Goal: Communication & Community: Answer question/provide support

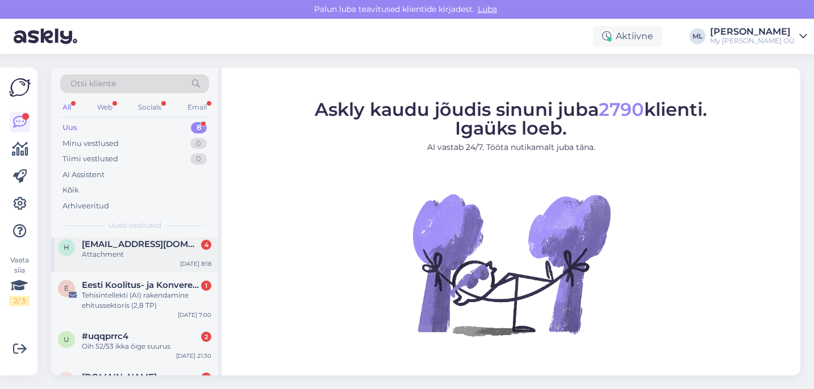
scroll to position [102, 0]
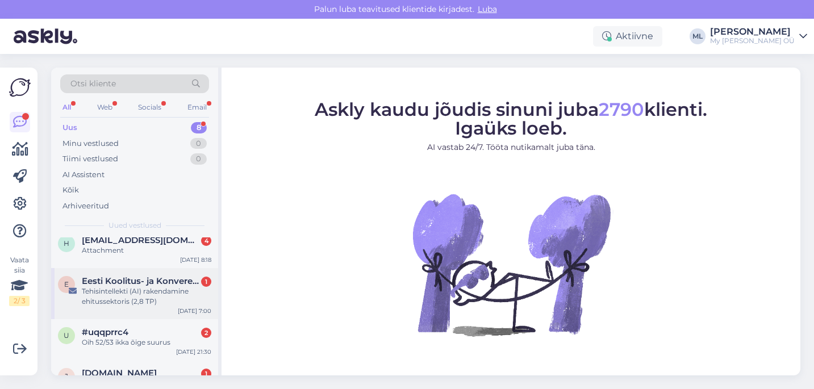
click at [105, 289] on div "Tehisintellekti (AI) rakendamine ehitussektoris (2,8 TP)" at bounding box center [146, 296] width 129 height 20
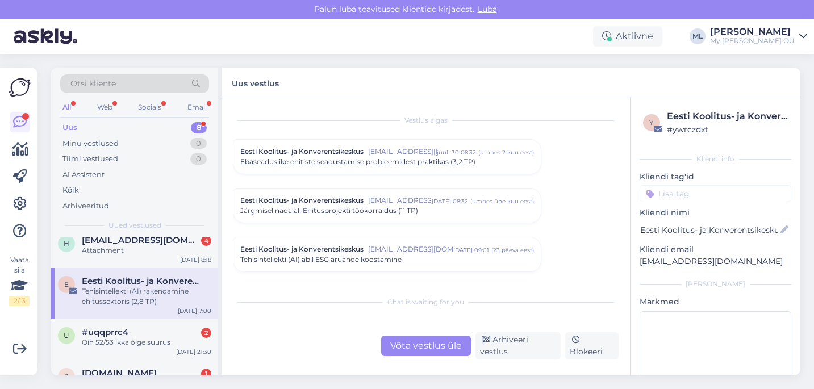
scroll to position [185, 0]
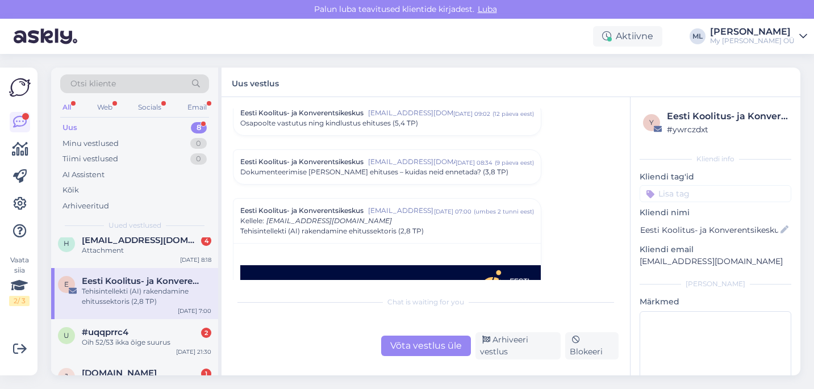
click at [512, 332] on div "Chat is waiting for you Võta vestlus üle Arhiveeri vestlus Blokeeri" at bounding box center [426, 324] width 386 height 69
click at [507, 341] on div "Arhiveeri vestlus" at bounding box center [518, 345] width 86 height 27
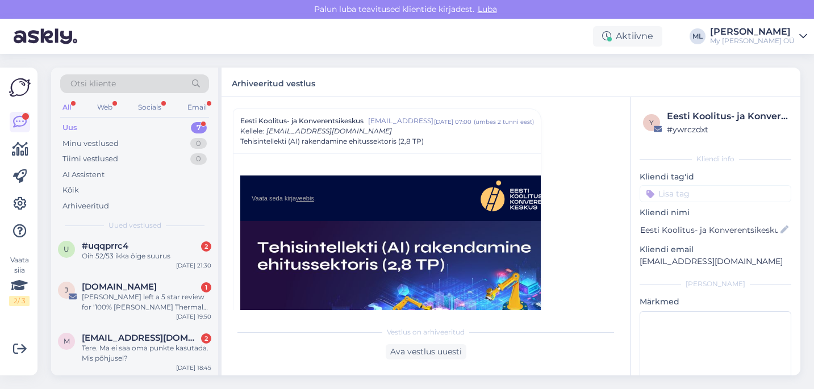
scroll to position [144, 0]
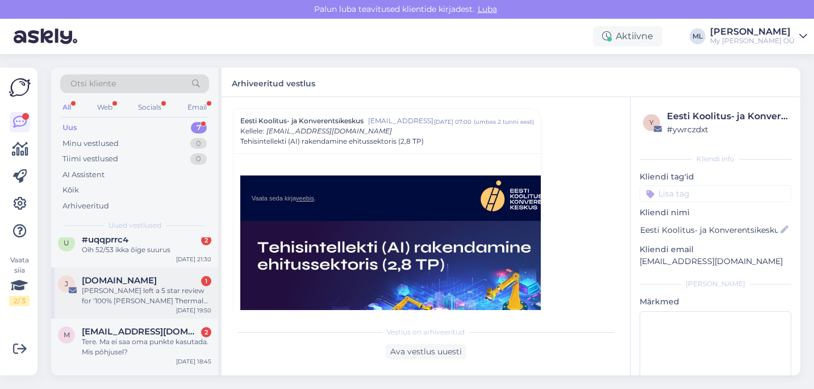
click at [111, 283] on span "[DOMAIN_NAME]" at bounding box center [119, 280] width 75 height 10
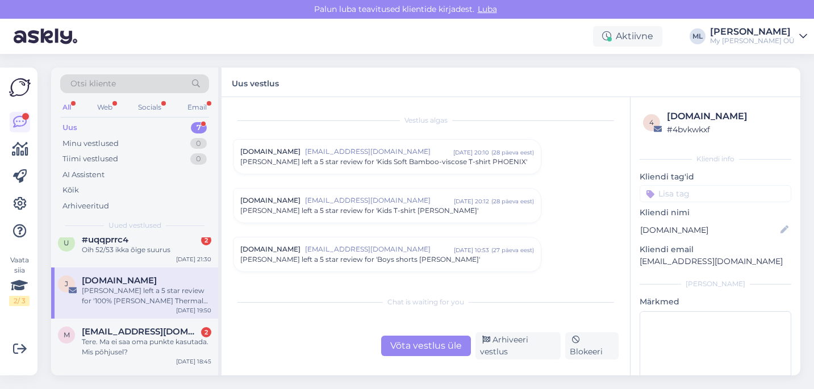
scroll to position [4776, 0]
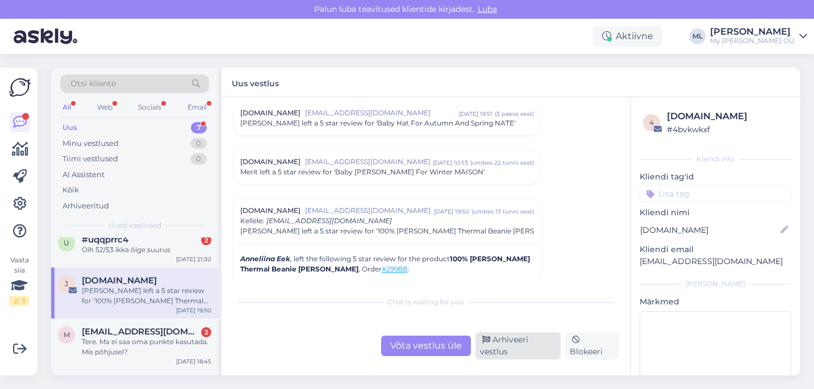
click at [487, 344] on icon at bounding box center [486, 340] width 8 height 8
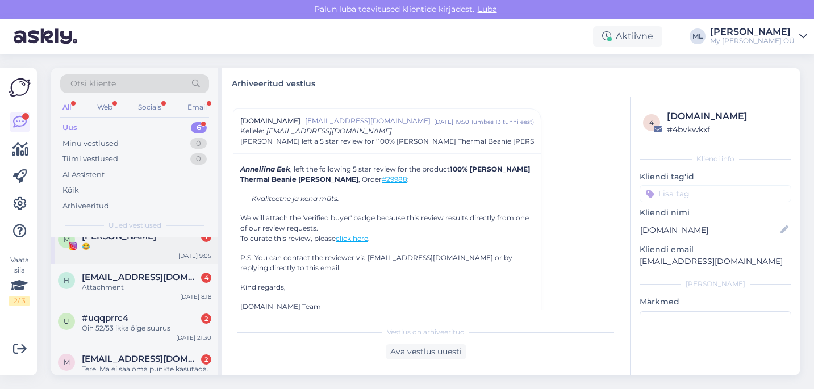
scroll to position [138, 0]
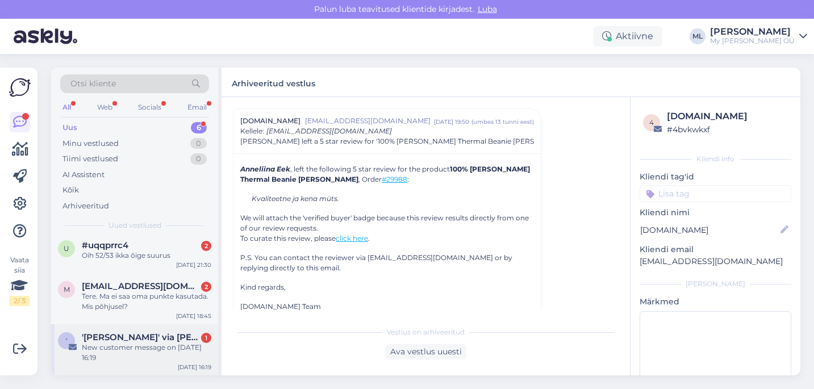
click at [158, 346] on div "New customer message on [DATE] 16:19" at bounding box center [146, 352] width 129 height 20
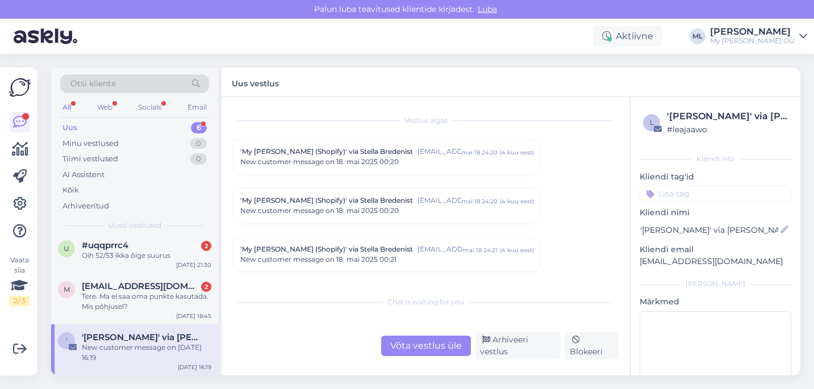
scroll to position [4825, 0]
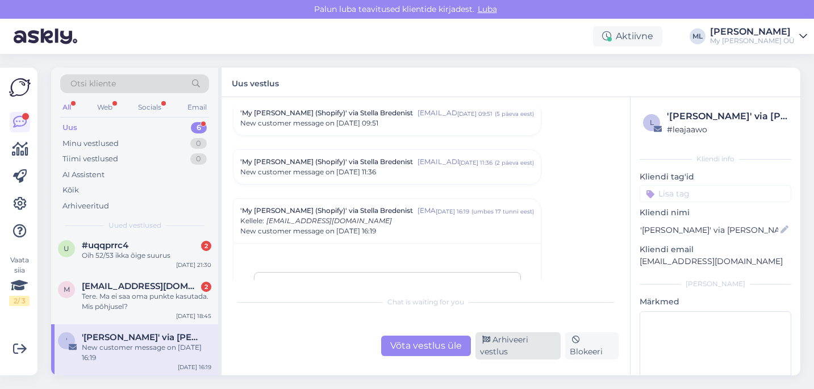
click at [492, 353] on div "Arhiveeri vestlus" at bounding box center [518, 345] width 86 height 27
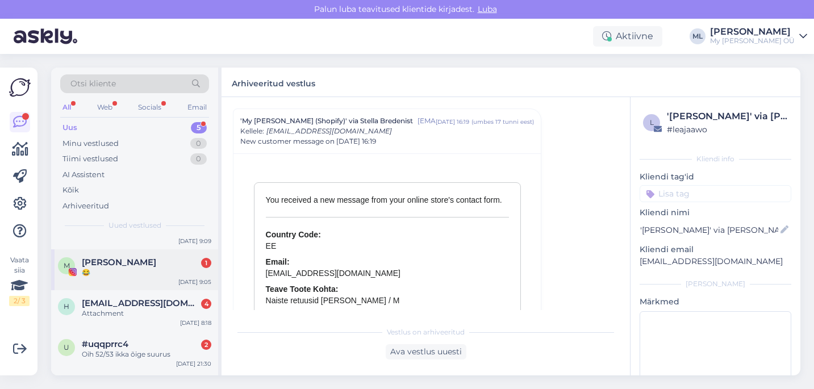
scroll to position [39, 0]
click at [116, 308] on span "[EMAIL_ADDRESS][DOMAIN_NAME]" at bounding box center [141, 304] width 118 height 10
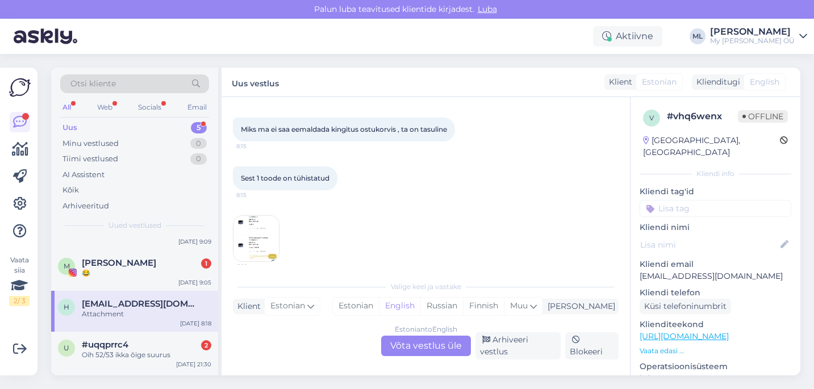
scroll to position [110, 0]
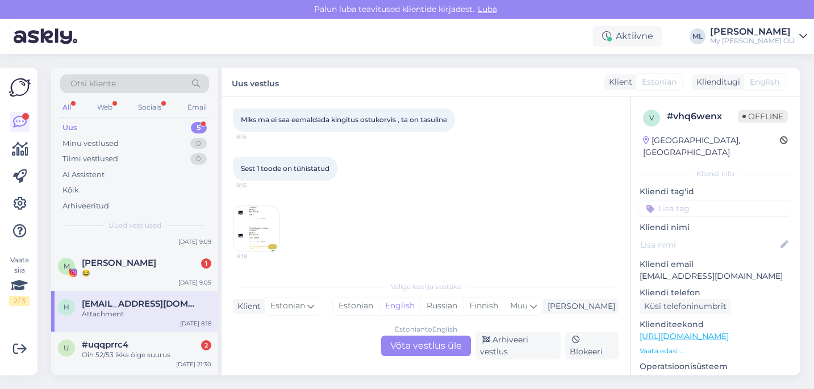
click at [269, 211] on img at bounding box center [255, 228] width 45 height 45
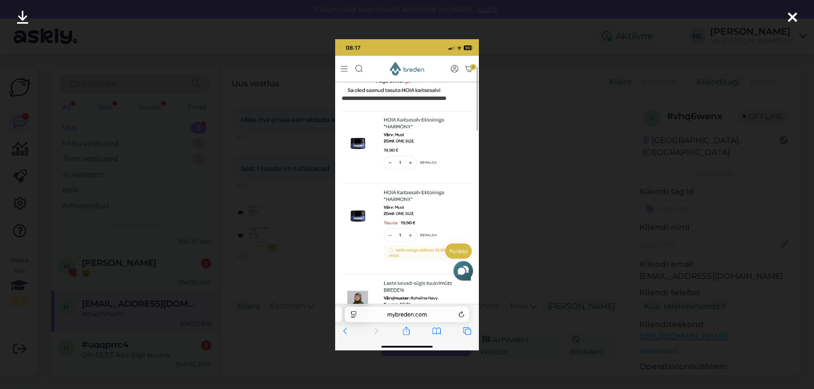
click at [504, 154] on div at bounding box center [407, 194] width 814 height 389
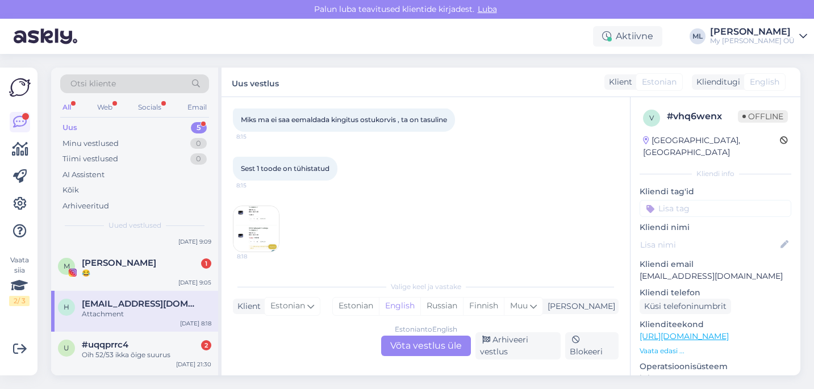
click at [412, 351] on div "Estonian to English Võta vestlus üle" at bounding box center [426, 346] width 90 height 20
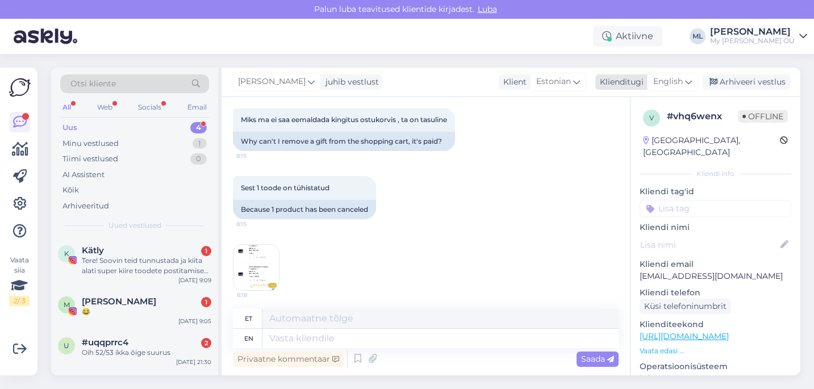
click at [671, 77] on span "English" at bounding box center [668, 82] width 30 height 12
type input "est"
click at [600, 139] on link "Estonian" at bounding box center [646, 132] width 125 height 18
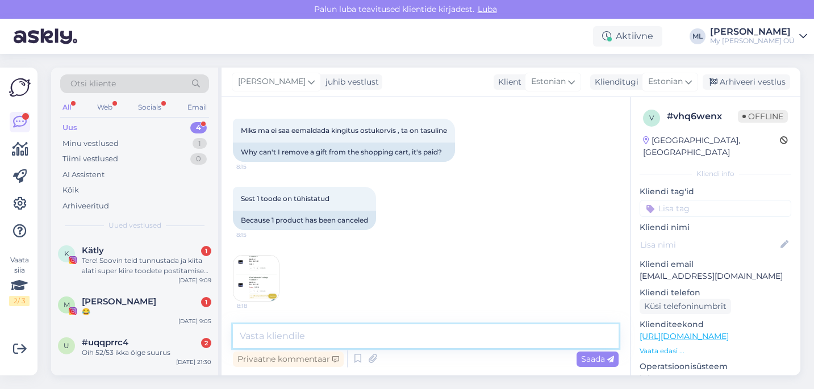
click at [291, 326] on textarea at bounding box center [426, 336] width 386 height 24
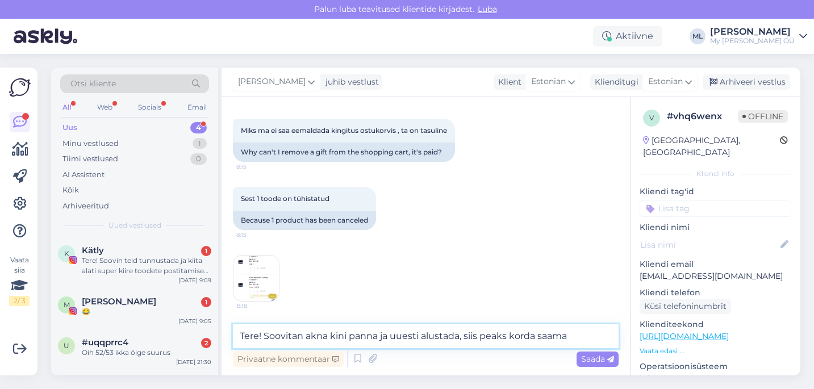
type textarea "Tere! Soovitan akna kini panna ja uuesti alustada, siis peaks korda saama"
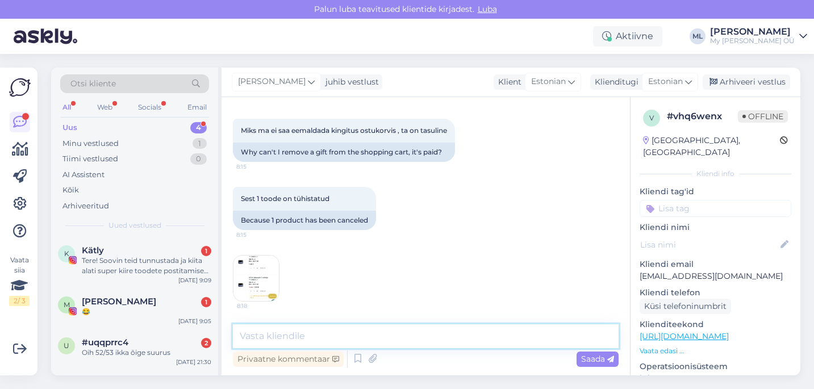
scroll to position [177, 0]
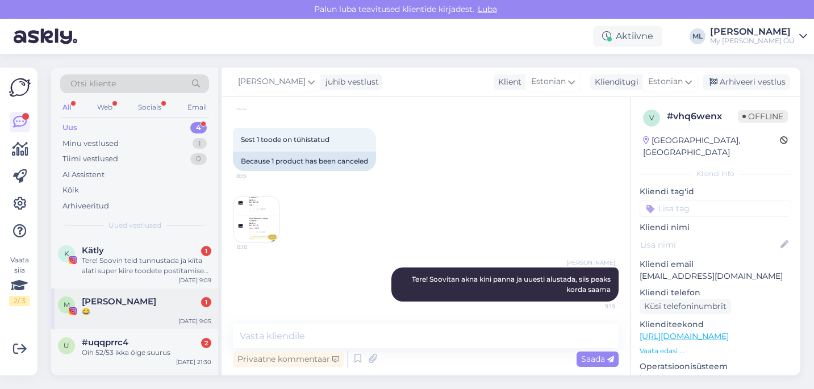
click at [106, 308] on div "😂" at bounding box center [146, 312] width 129 height 10
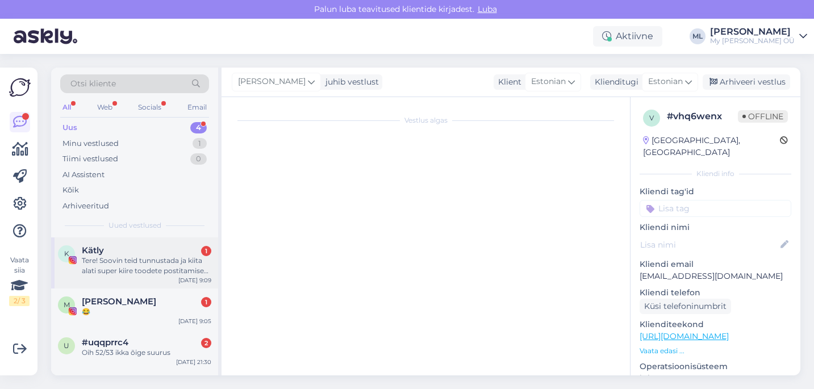
scroll to position [16, 0]
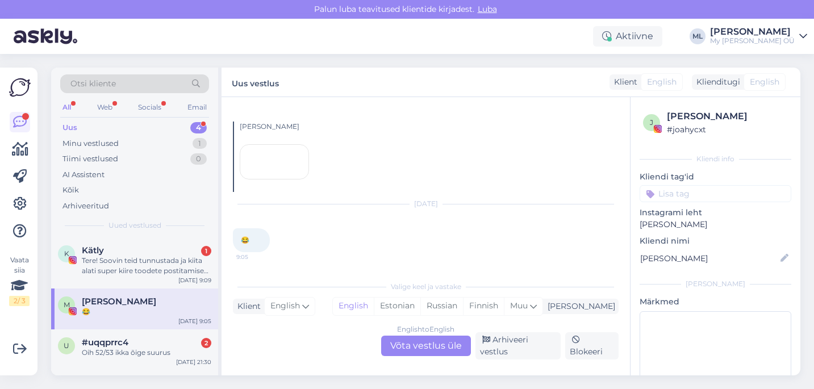
click at [273, 179] on div at bounding box center [274, 161] width 69 height 35
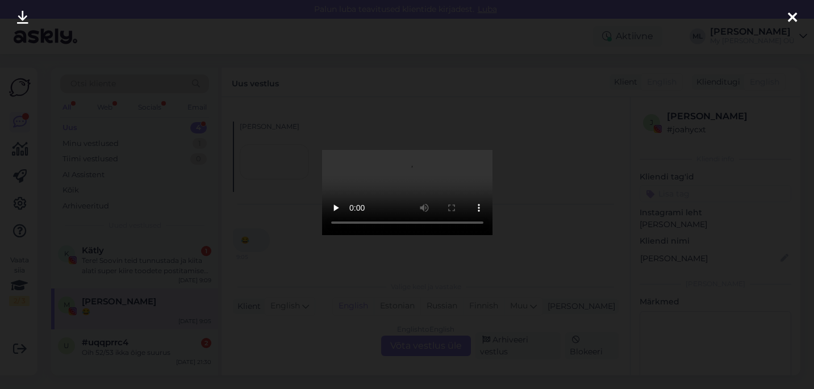
click at [797, 17] on div at bounding box center [792, 18] width 23 height 36
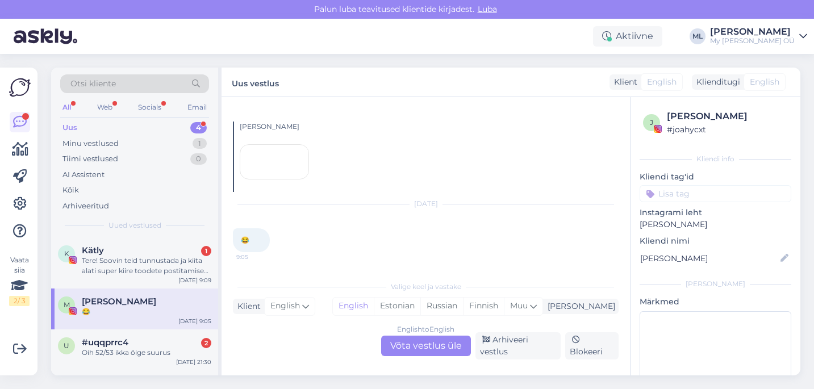
scroll to position [39, 0]
click at [284, 179] on div at bounding box center [274, 161] width 69 height 35
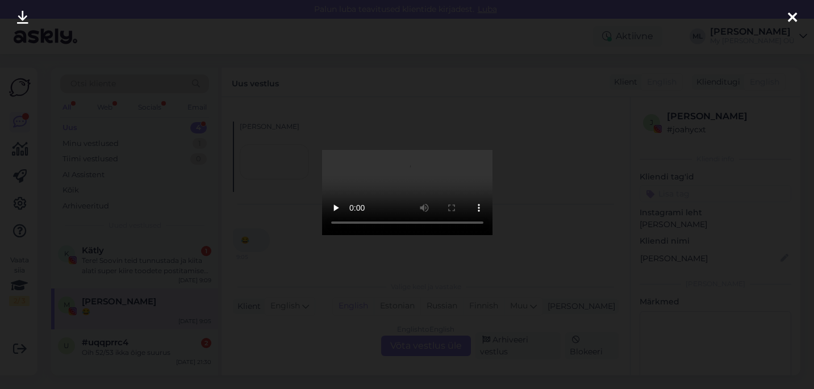
click at [796, 15] on icon at bounding box center [792, 18] width 9 height 15
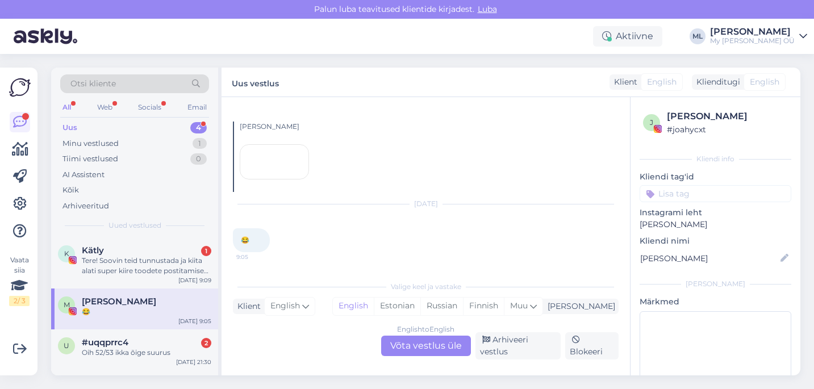
click at [113, 314] on div "😂" at bounding box center [146, 312] width 129 height 10
click at [449, 344] on div "English to English Võta vestlus üle" at bounding box center [426, 346] width 90 height 20
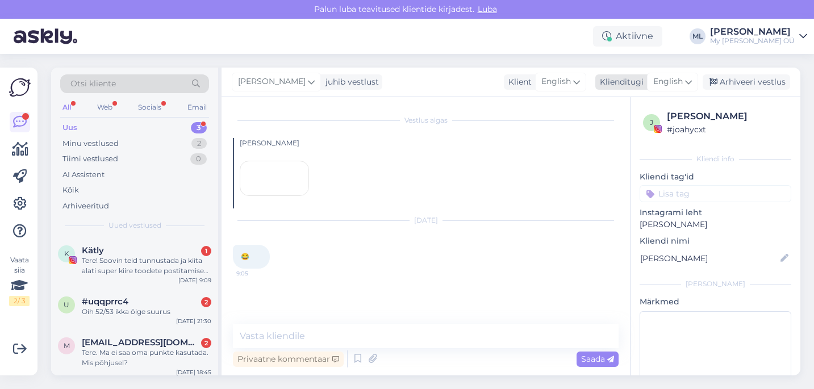
click at [670, 80] on span "English" at bounding box center [668, 82] width 30 height 12
click at [615, 127] on link "Estonian" at bounding box center [646, 132] width 125 height 18
click at [161, 334] on div "m margitsellik@gmail.com 2 Tere. Ma ei saa oma punkte kasutada. Mis põhjusel? S…" at bounding box center [134, 354] width 167 height 51
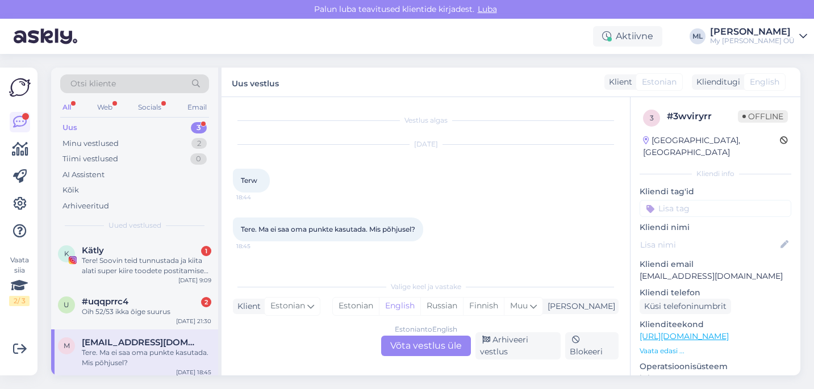
click at [433, 339] on div "Estonian to English Võta vestlus üle" at bounding box center [426, 346] width 90 height 20
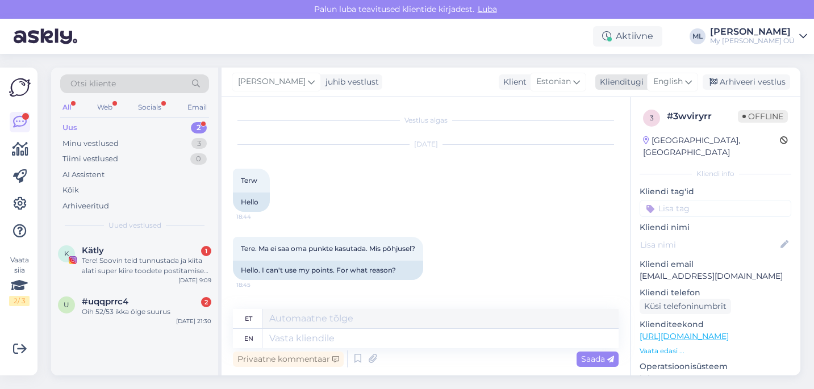
click at [681, 77] on span "English" at bounding box center [668, 82] width 30 height 12
click at [631, 127] on link "Estonian" at bounding box center [646, 132] width 125 height 18
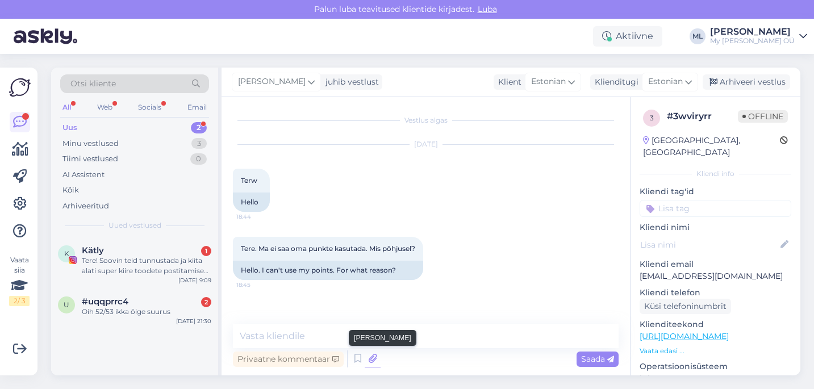
click at [378, 358] on icon at bounding box center [373, 358] width 16 height 17
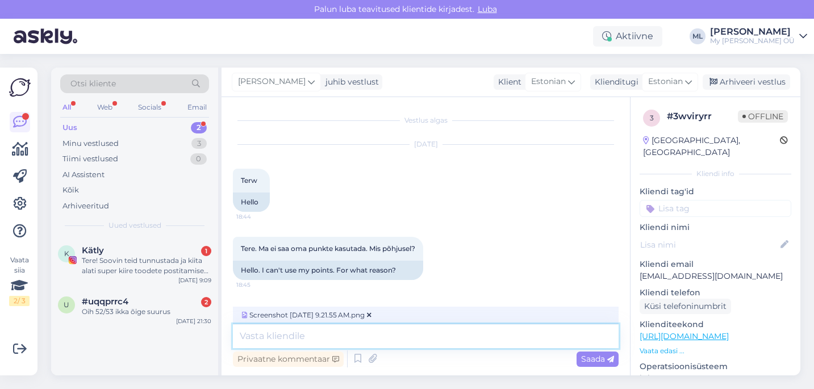
click at [289, 333] on textarea at bounding box center [426, 336] width 386 height 24
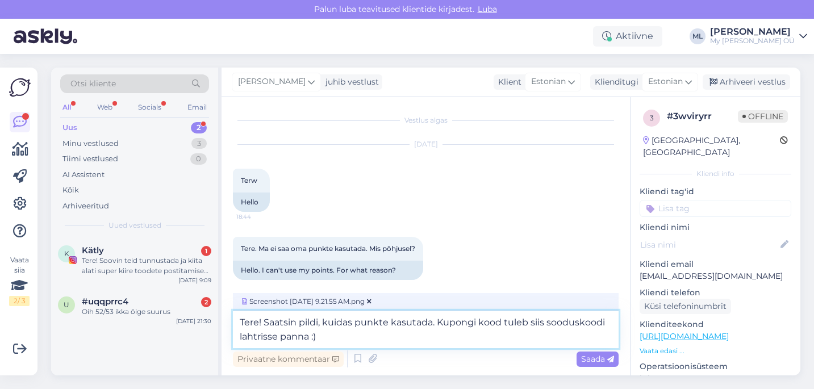
type textarea "Tere! Saatsin pildi, kuidas punkte kasutada. Kupongi kood tuleb siis sooduskood…"
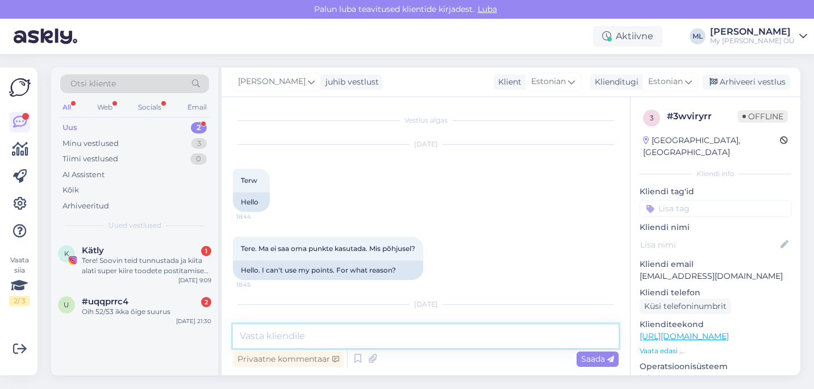
scroll to position [133, 0]
